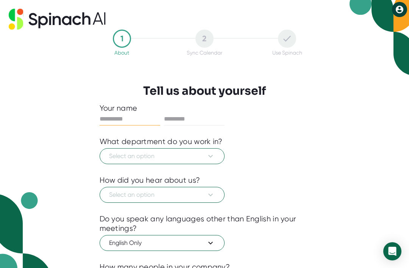
click at [127, 114] on input "text" at bounding box center [130, 119] width 61 height 12
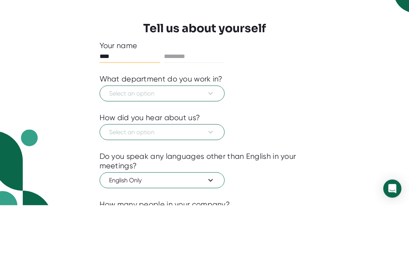
type input "****"
click at [184, 113] on input "text" at bounding box center [194, 119] width 61 height 12
type input "******"
click at [153, 148] on button "Select an option" at bounding box center [162, 156] width 125 height 16
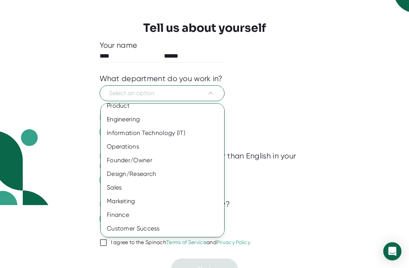
scroll to position [12, 0]
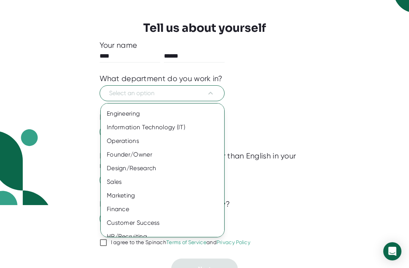
click at [114, 183] on div "Sales" at bounding box center [162, 182] width 123 height 14
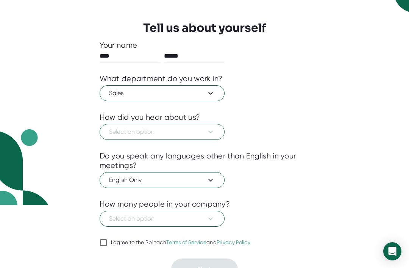
click at [163, 134] on span "Select an option" at bounding box center [162, 131] width 106 height 9
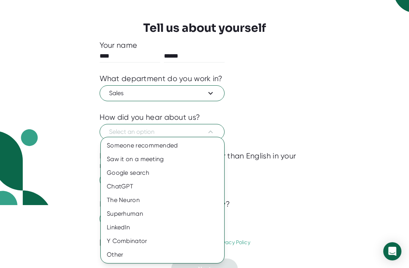
click at [150, 265] on div at bounding box center [204, 134] width 409 height 268
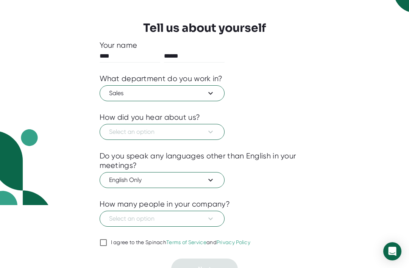
click at [187, 89] on span "Sales" at bounding box center [162, 93] width 106 height 9
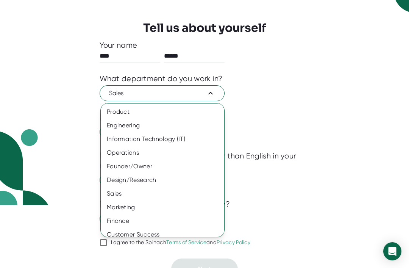
click at [271, 84] on div at bounding box center [204, 134] width 409 height 268
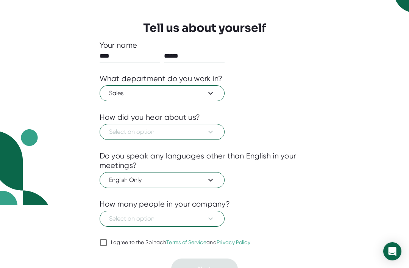
click at [174, 136] on span "Select an option" at bounding box center [162, 131] width 106 height 9
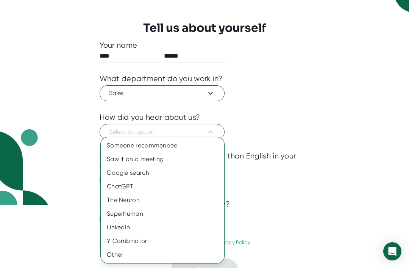
click at [157, 162] on div "Saw it on a meeting" at bounding box center [162, 159] width 123 height 14
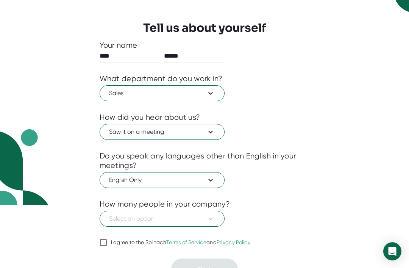
scroll to position [75, 0]
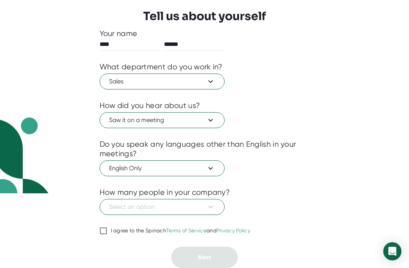
click at [131, 208] on span "Select an option" at bounding box center [162, 206] width 106 height 9
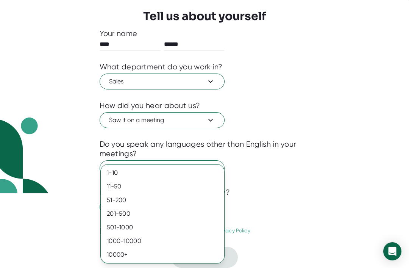
click at [125, 225] on div "501-1000" at bounding box center [162, 227] width 123 height 14
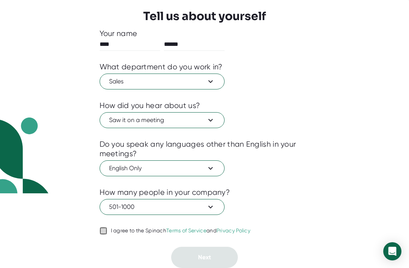
click at [102, 231] on input "I agree to the Spinach Terms of Service and Privacy Policy" at bounding box center [104, 230] width 8 height 9
checkbox input "true"
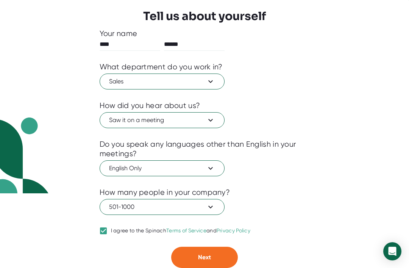
click at [208, 261] on span "Next" at bounding box center [204, 256] width 13 height 7
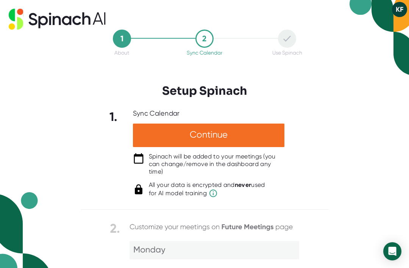
scroll to position [0, 0]
click at [221, 124] on div "Continue" at bounding box center [208, 134] width 151 height 23
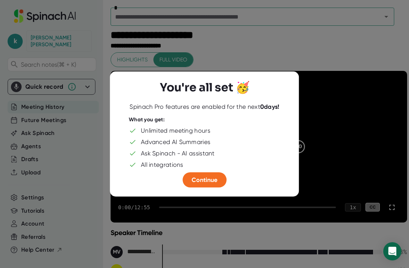
click at [208, 183] on span "Continue" at bounding box center [205, 179] width 26 height 7
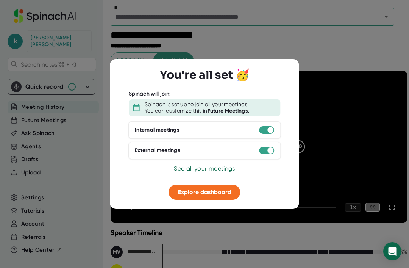
click at [208, 192] on span "Explore dashboard" at bounding box center [204, 191] width 53 height 7
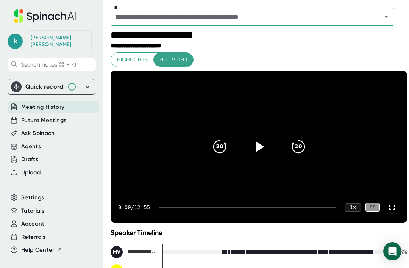
click at [260, 152] on icon at bounding box center [260, 146] width 8 height 11
click at [297, 155] on icon "20" at bounding box center [298, 146] width 18 height 18
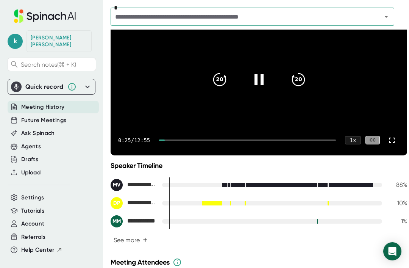
scroll to position [69, 0]
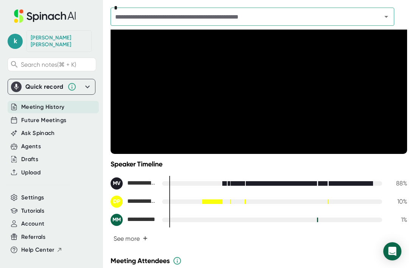
click at [301, 81] on icon "20" at bounding box center [298, 78] width 18 height 18
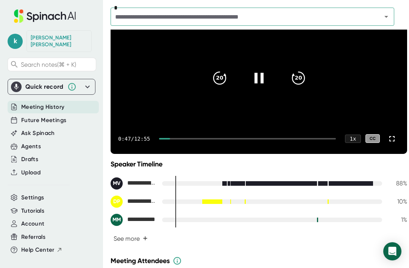
click at [242, 139] on div at bounding box center [247, 139] width 177 height 2
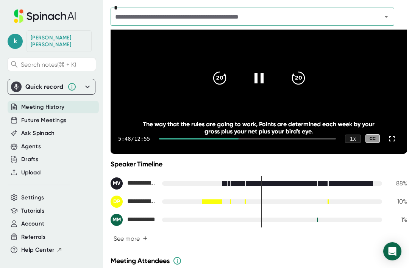
click at [257, 139] on div at bounding box center [247, 139] width 177 height 2
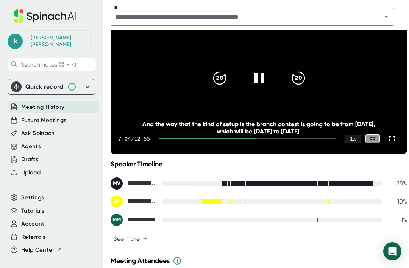
click at [308, 87] on icon "20" at bounding box center [298, 78] width 18 height 18
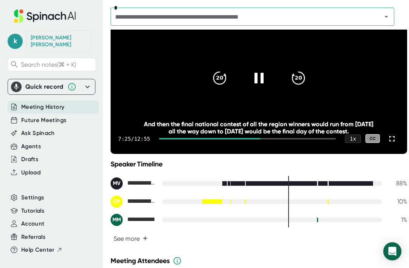
click at [301, 87] on icon "20" at bounding box center [298, 78] width 18 height 18
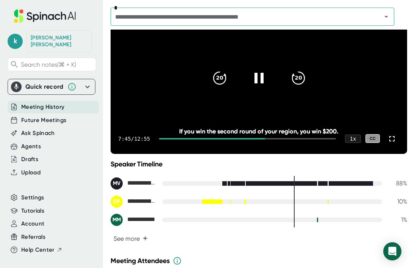
click at [303, 84] on icon "20" at bounding box center [298, 78] width 18 height 18
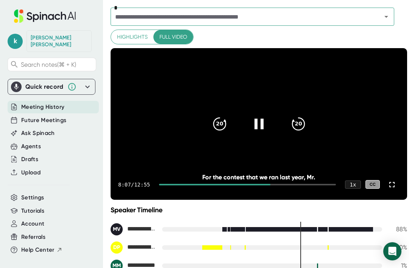
scroll to position [24, 0]
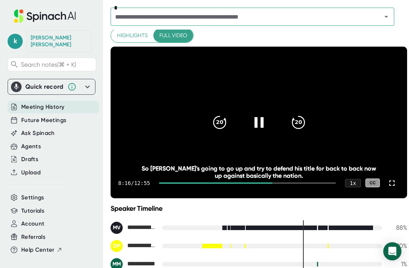
click at [221, 129] on icon "20" at bounding box center [220, 122] width 18 height 18
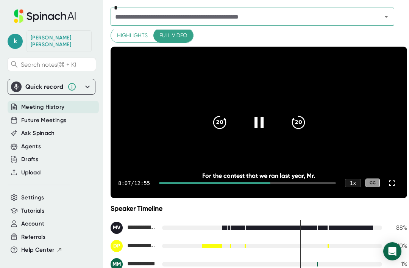
click at [217, 129] on icon "20" at bounding box center [220, 122] width 18 height 18
click at [255, 128] on icon at bounding box center [258, 122] width 9 height 11
click at [258, 131] on icon at bounding box center [259, 122] width 18 height 18
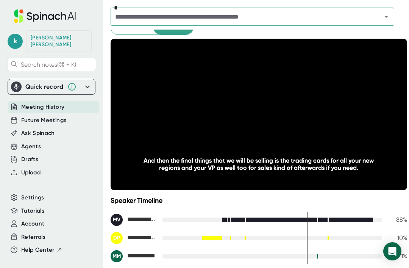
scroll to position [31, 0]
